Goal: Task Accomplishment & Management: Complete application form

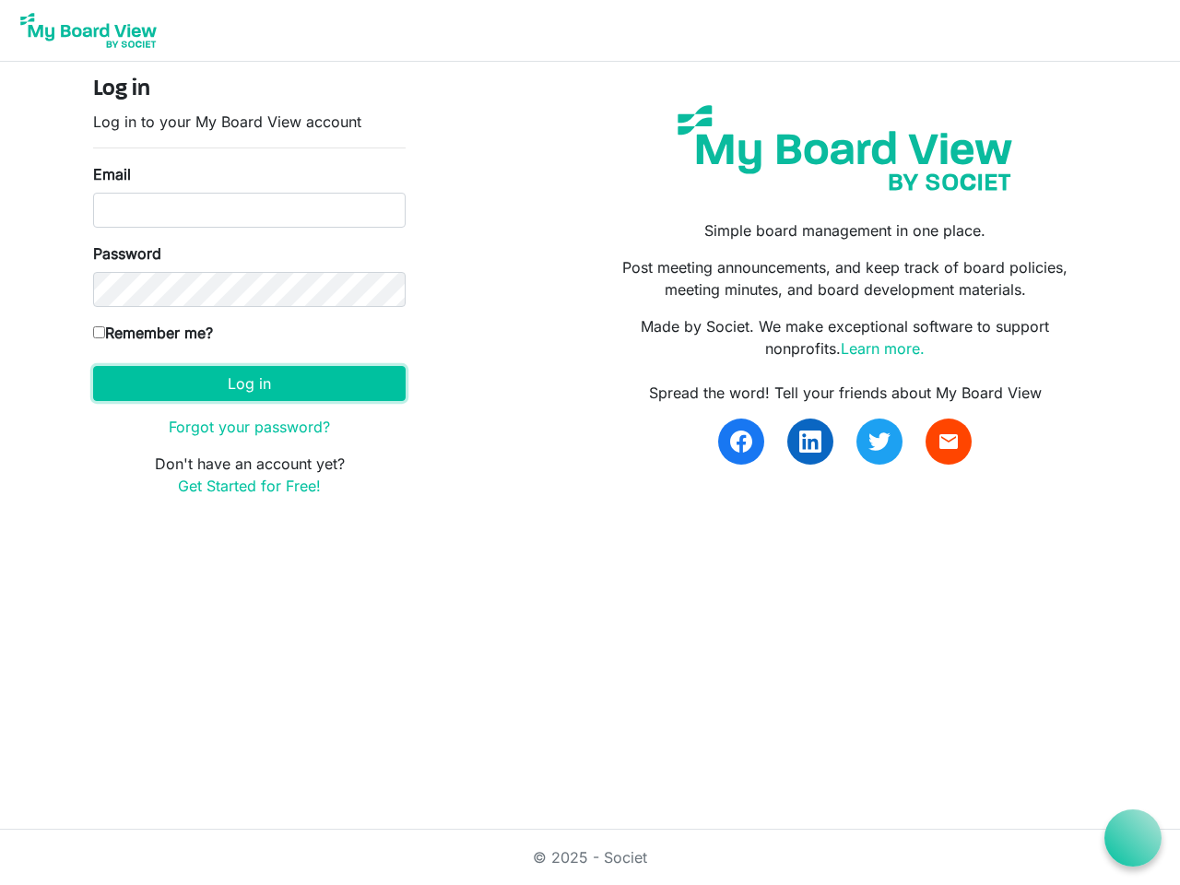
click at [249, 384] on button "Log in" at bounding box center [249, 383] width 313 height 35
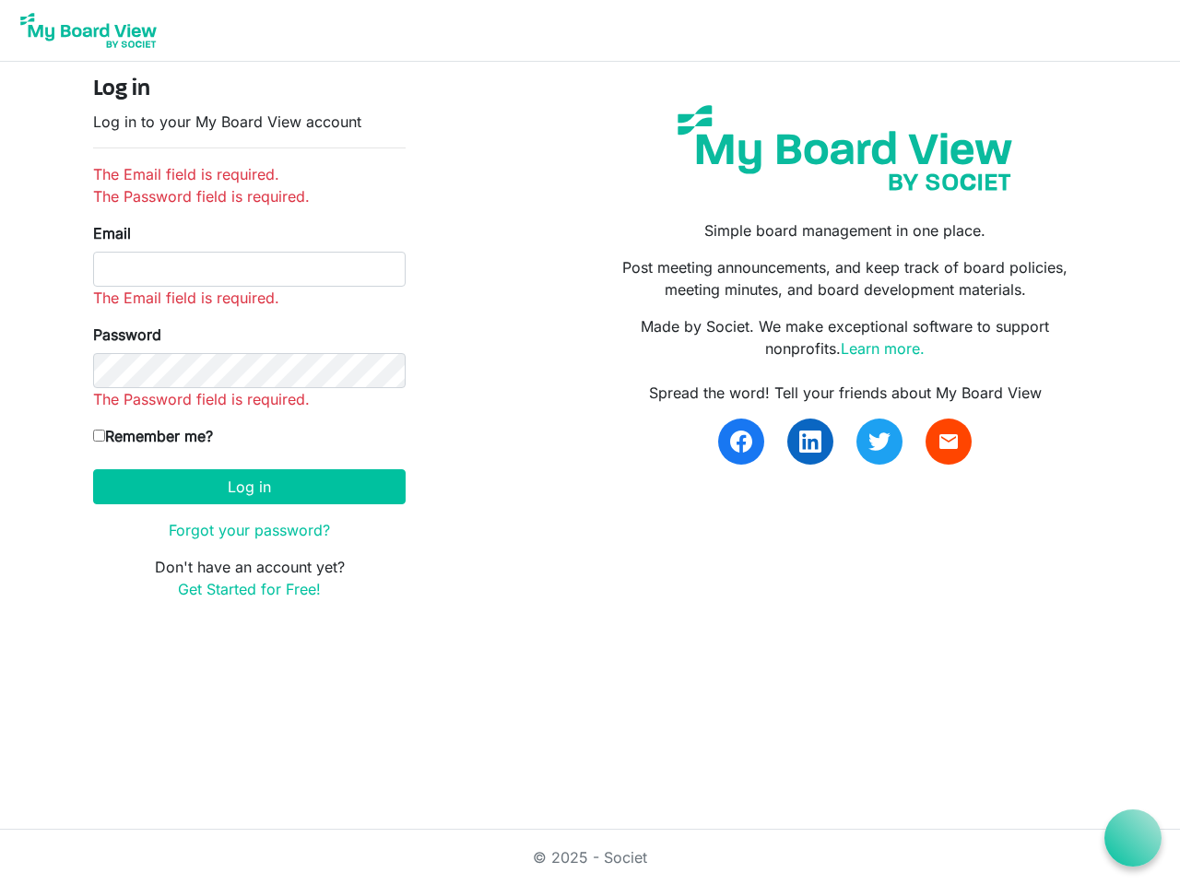
click at [1133, 838] on icon at bounding box center [1133, 838] width 23 height 23
